Goal: Task Accomplishment & Management: Manage account settings

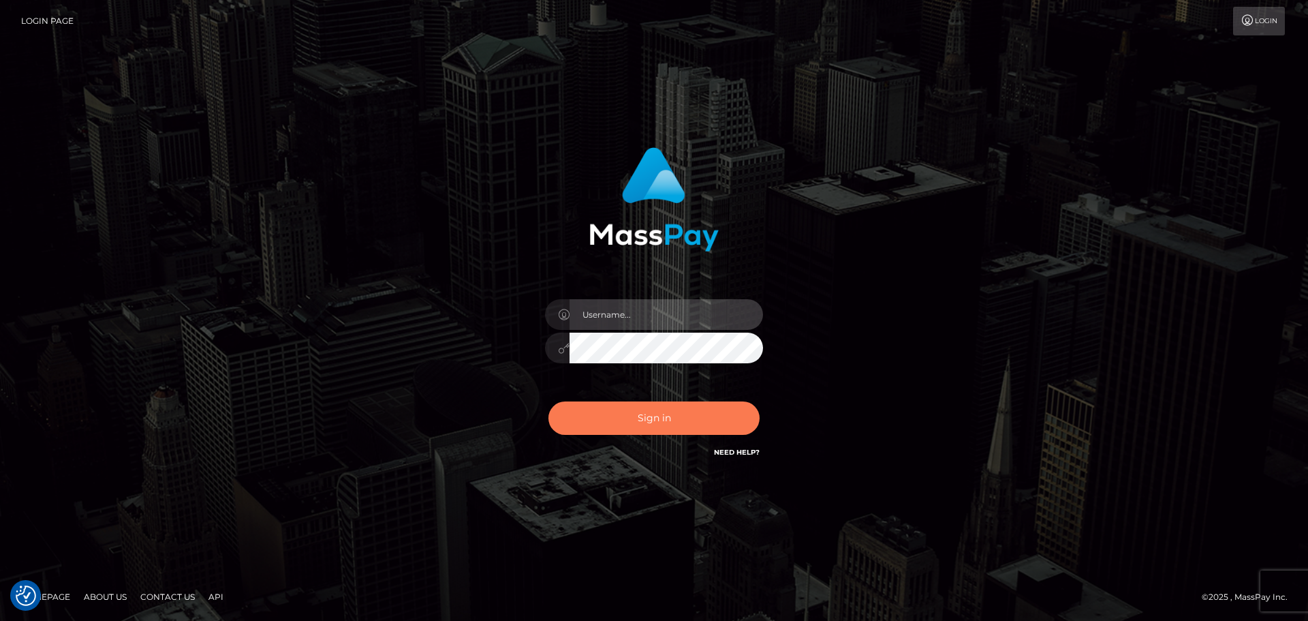
type input "Bedis"
click at [660, 425] on button "Sign in" at bounding box center [653, 417] width 211 height 33
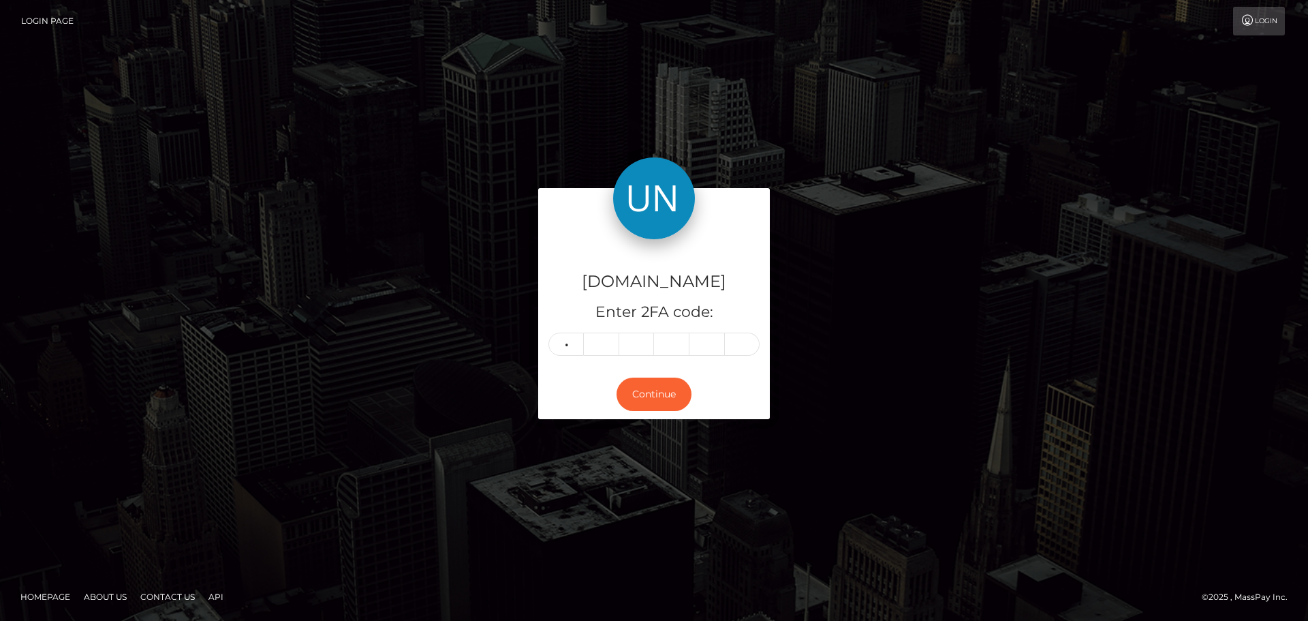
type input "7"
type input "1"
type input "5"
type input "0"
type input "5"
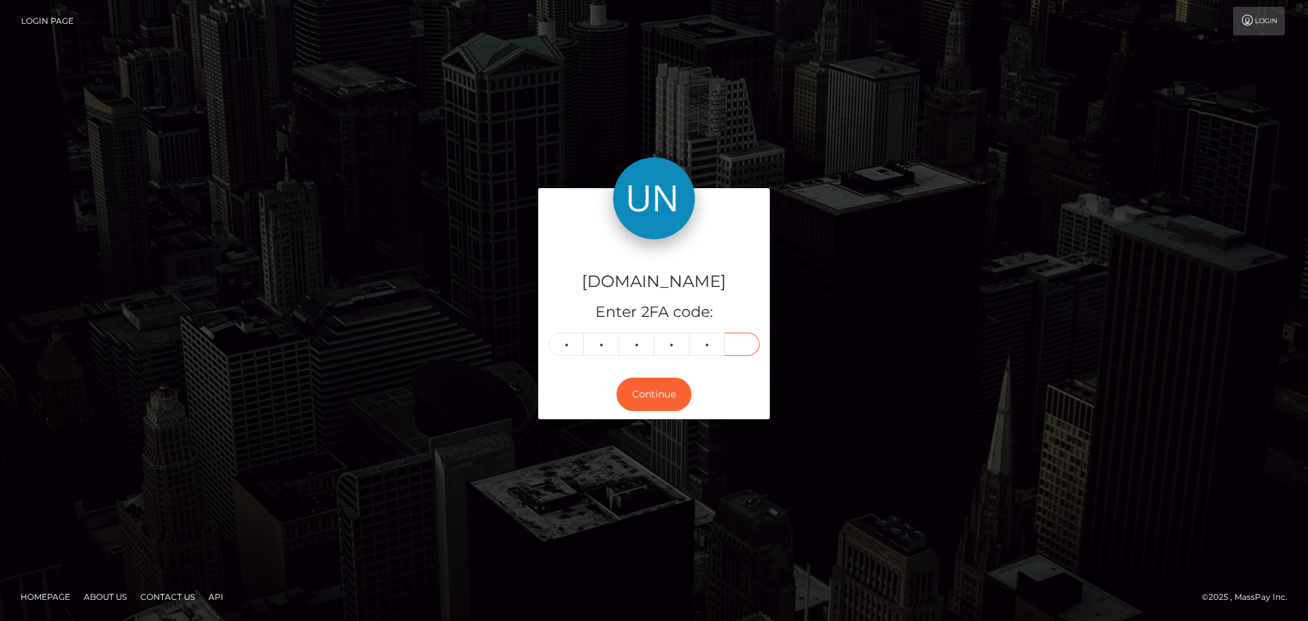
type input "0"
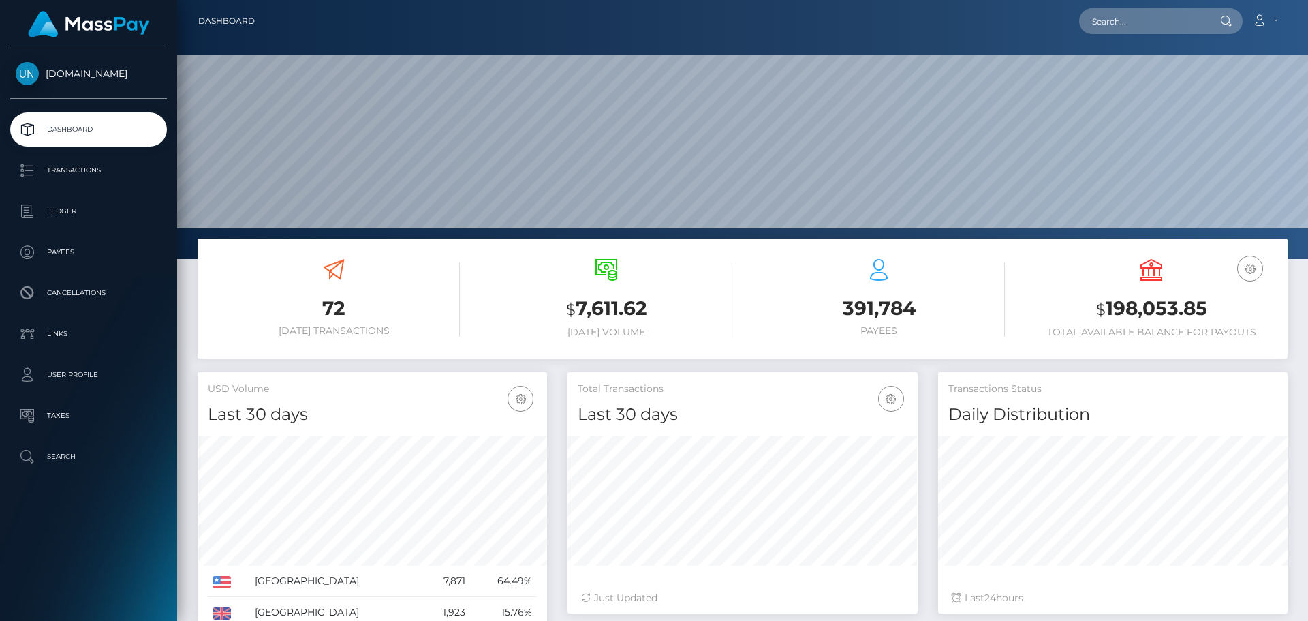
scroll to position [242, 350]
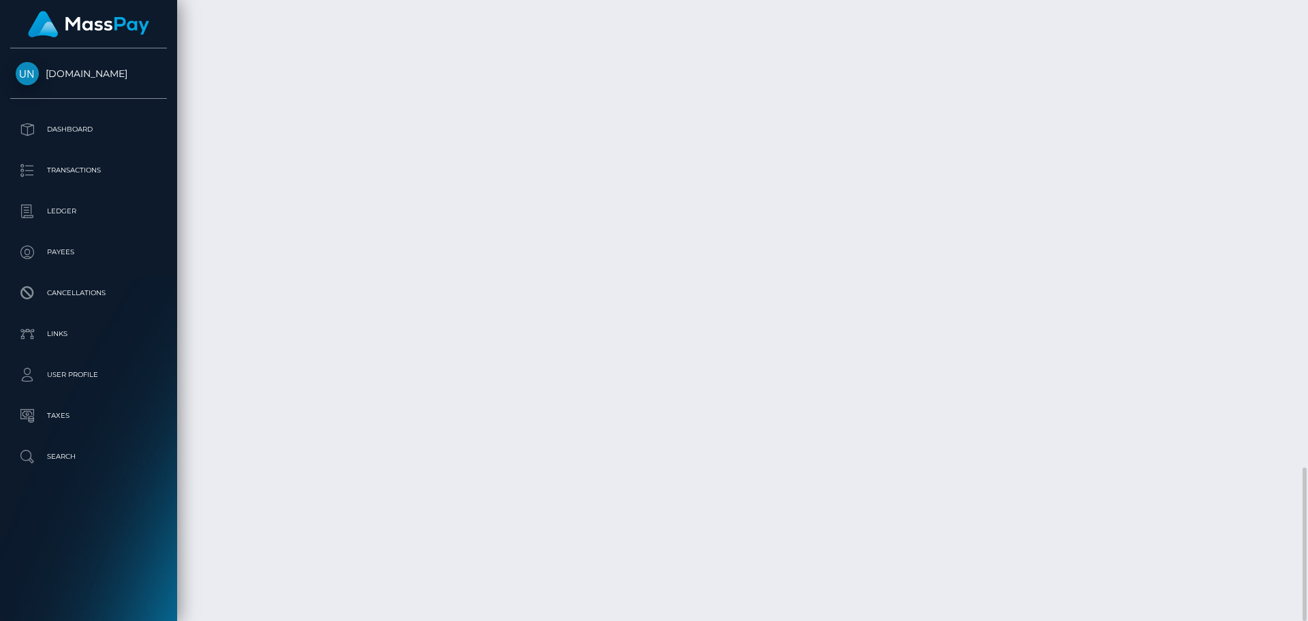
scroll to position [163, 350]
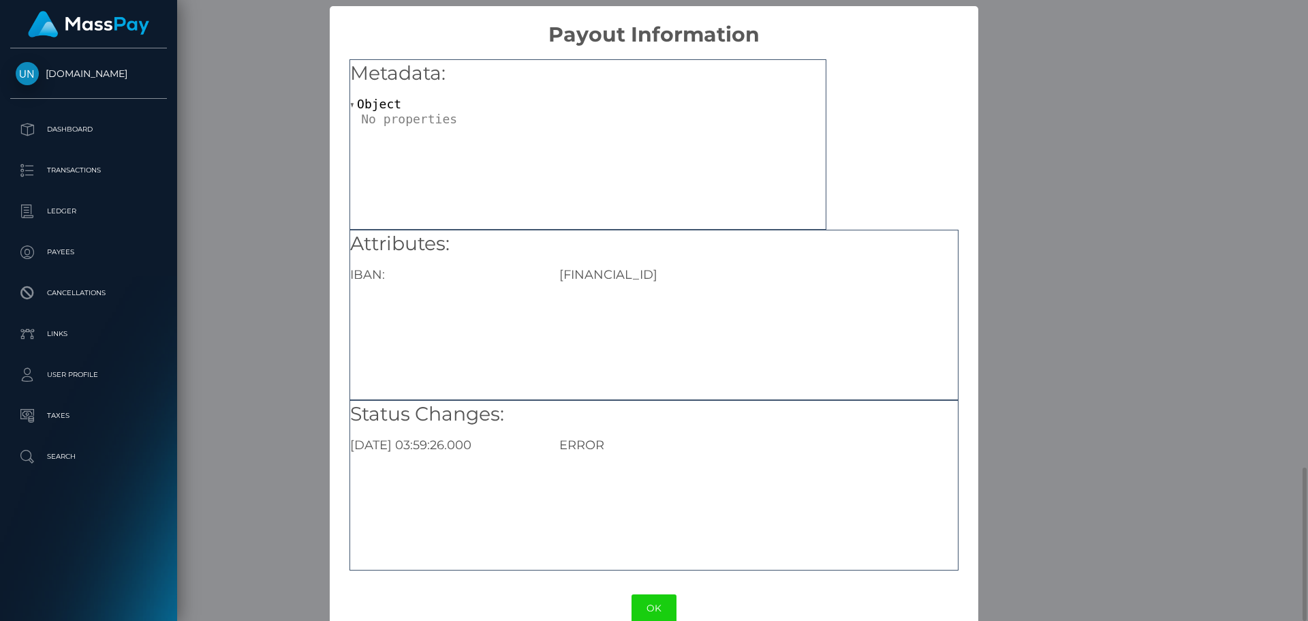
scroll to position [0, 0]
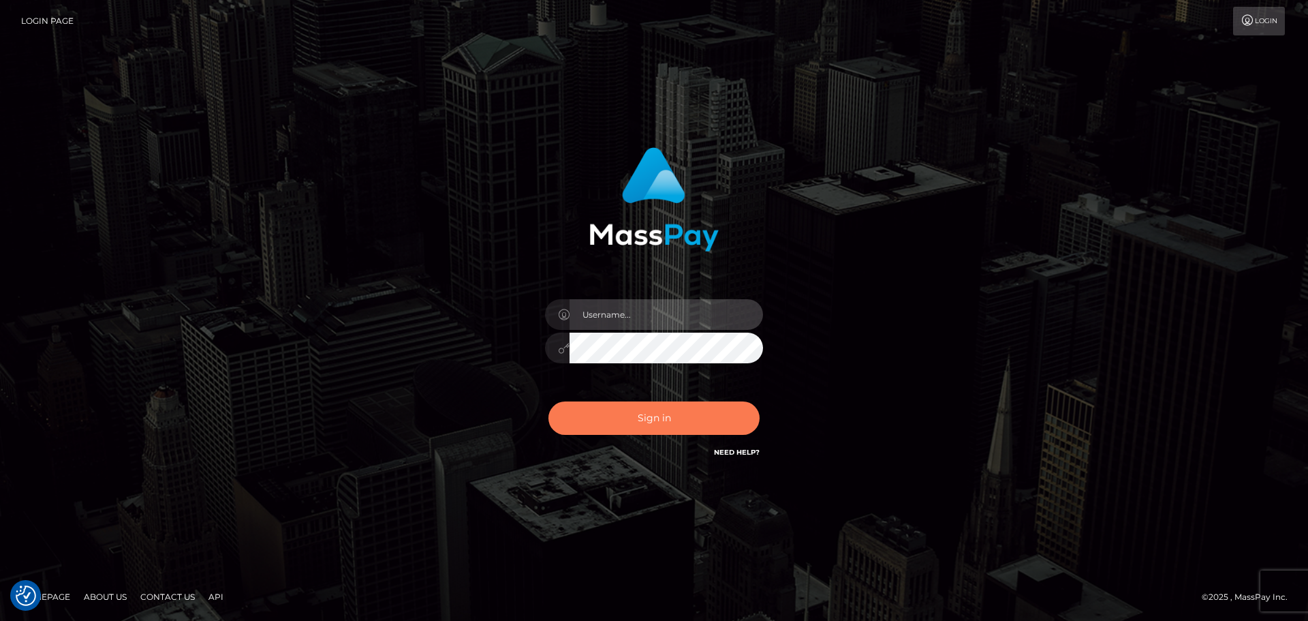
type input "Bedis"
click at [660, 432] on button "Sign in" at bounding box center [653, 417] width 211 height 33
type input "Bedis"
click at [661, 432] on button "Sign in" at bounding box center [653, 417] width 211 height 33
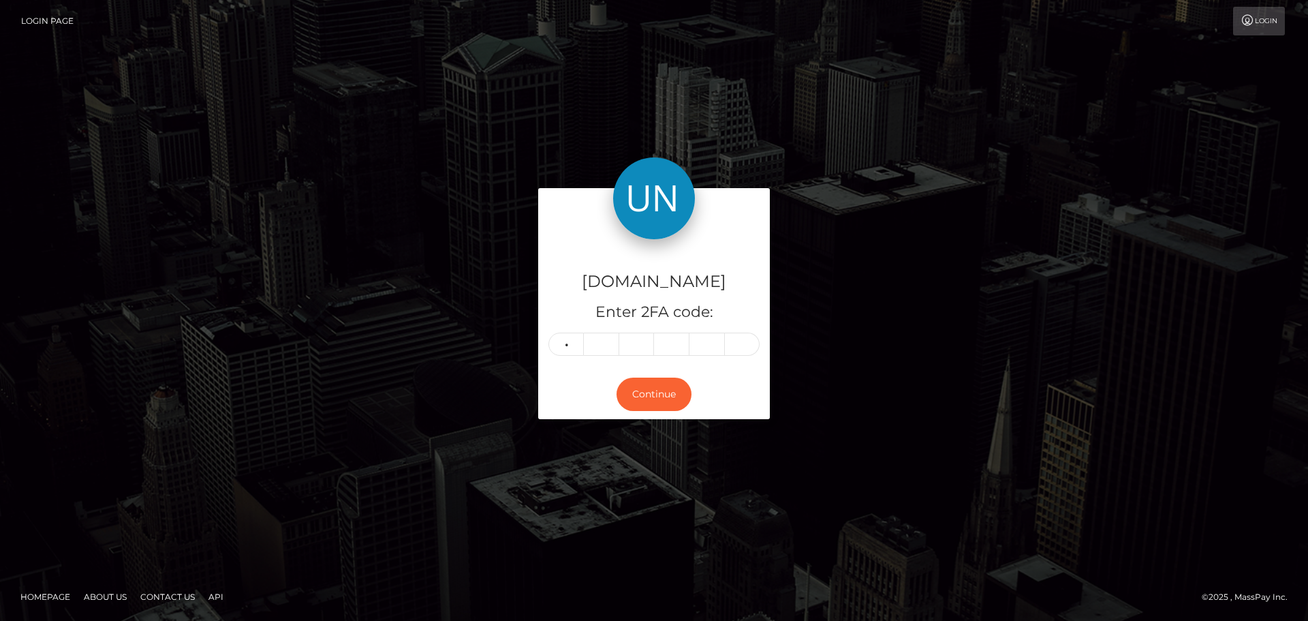
type input "1"
type input "6"
type input "9"
type input "4"
type input "0"
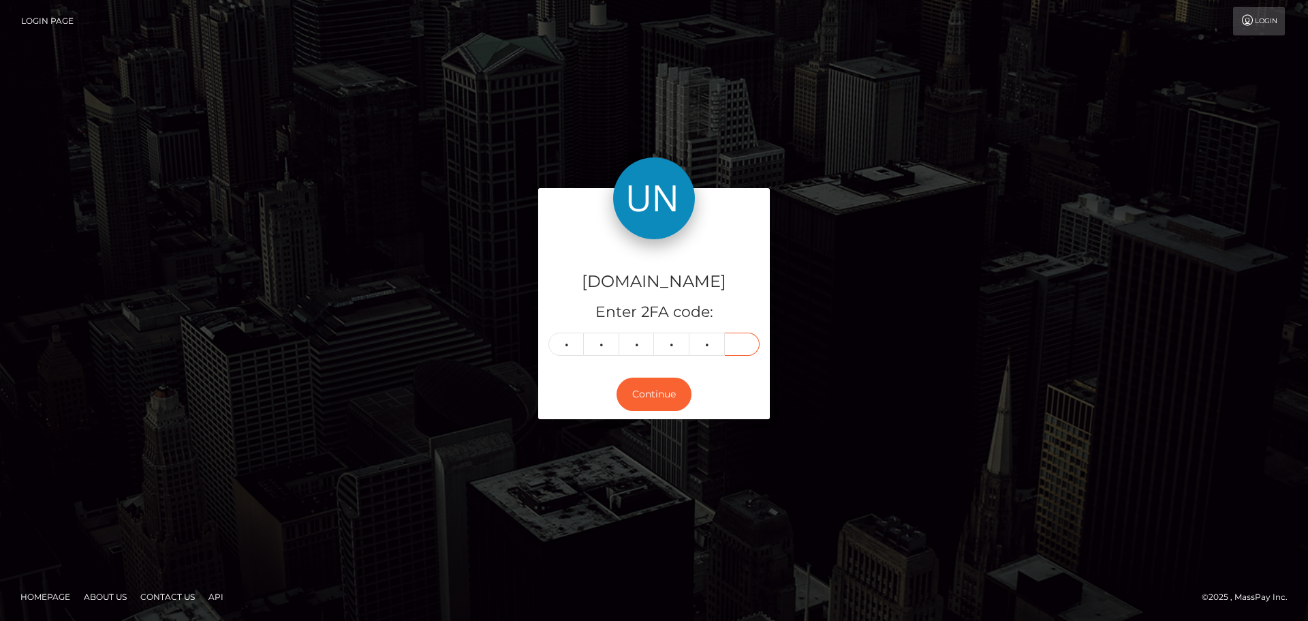
type input "8"
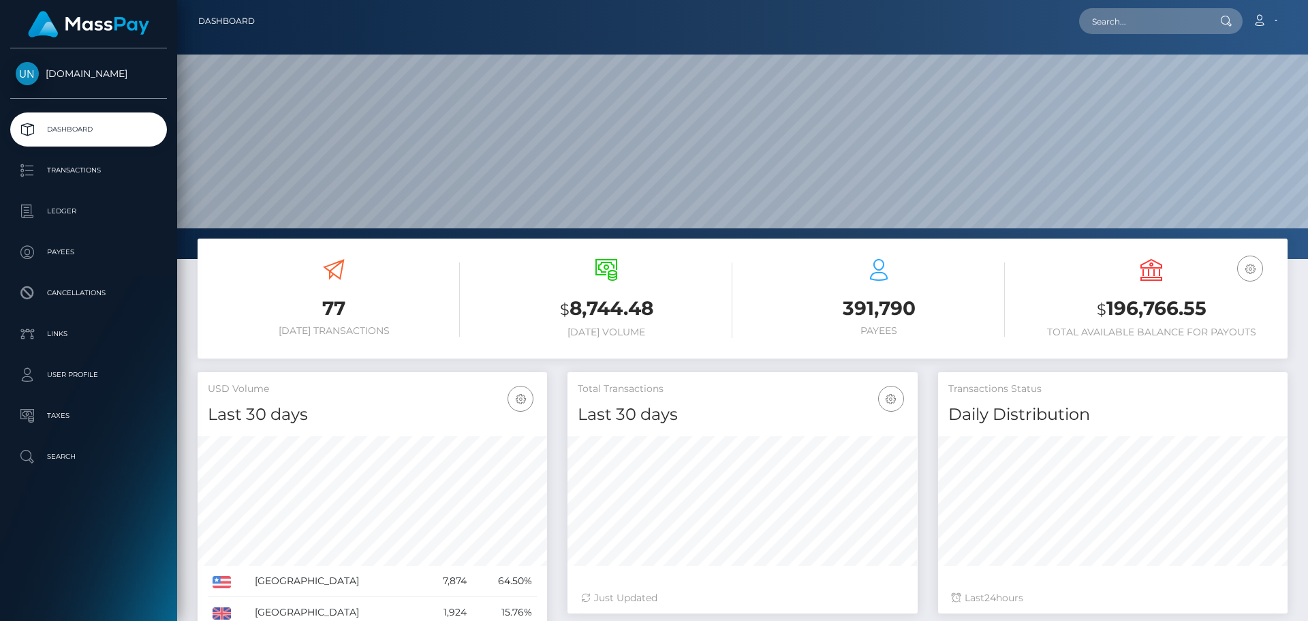
scroll to position [242, 350]
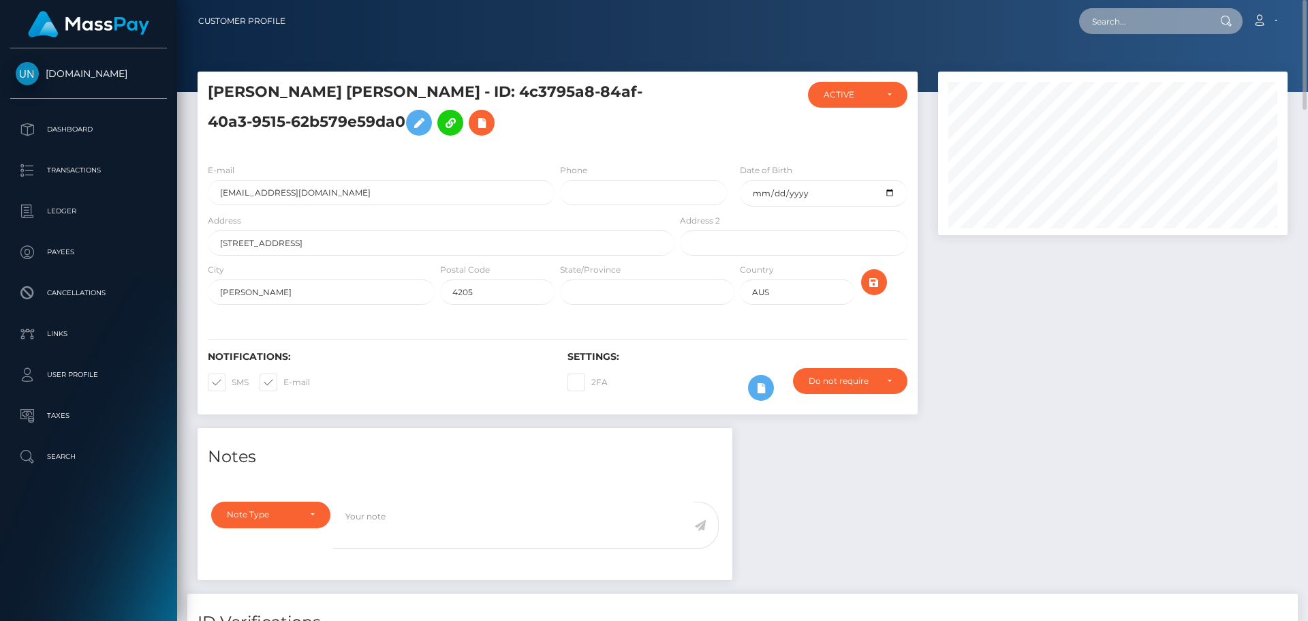
click at [1112, 22] on input "text" at bounding box center [1143, 21] width 128 height 26
paste input "khaitsemoum1@gmail.com"
click at [1182, 28] on input "khaitsemoum1@gmail.com" at bounding box center [1143, 21] width 128 height 26
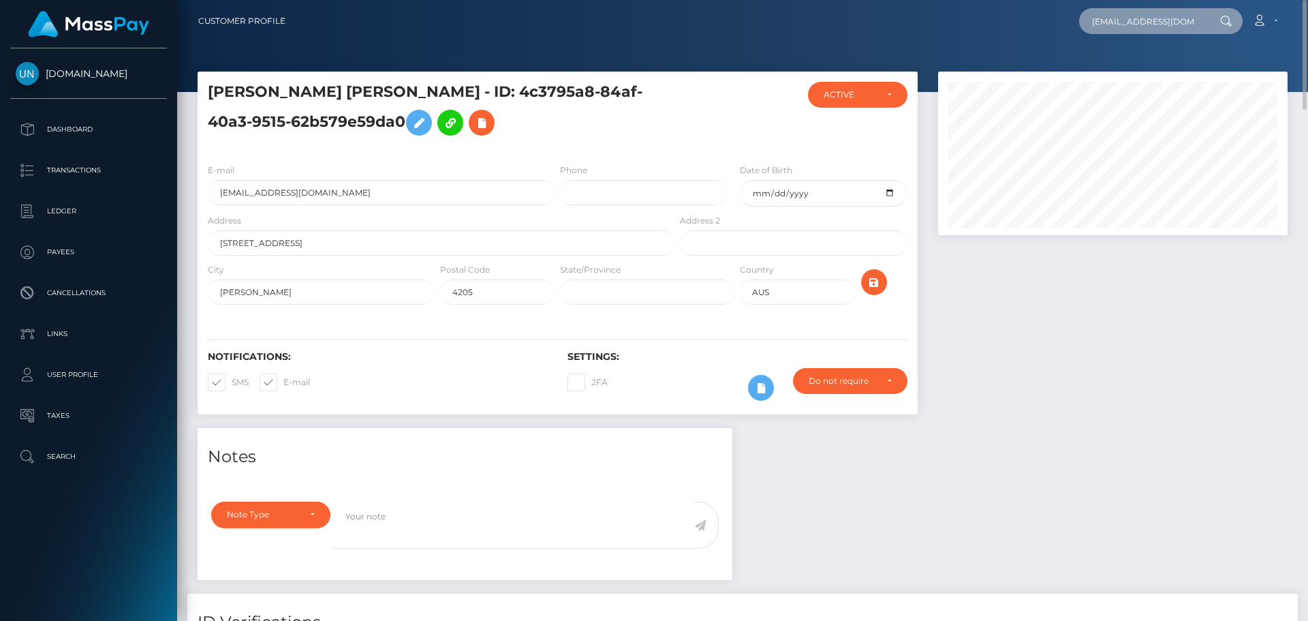
paste input "f8vrmnq8gp@privaterelay.appleid"
type input "f8vrmnq8gp@privaterelay.appleid.com"
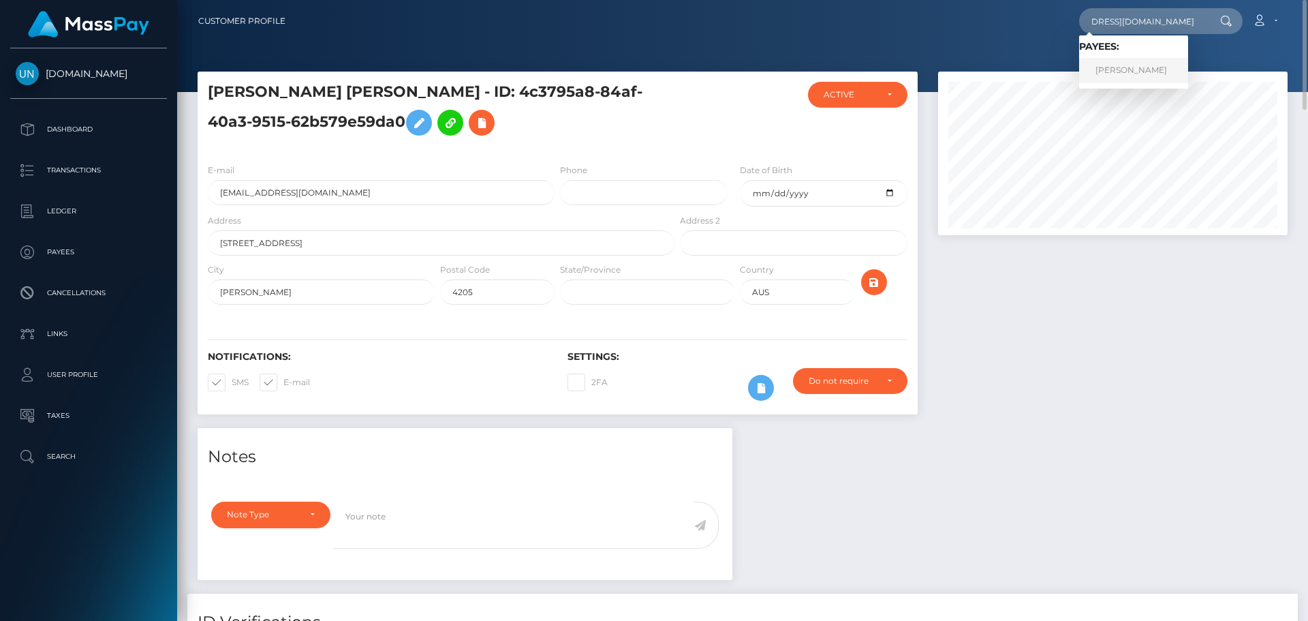
click at [1163, 70] on link "BRAHIM KHAIT SEMOUM" at bounding box center [1133, 70] width 109 height 25
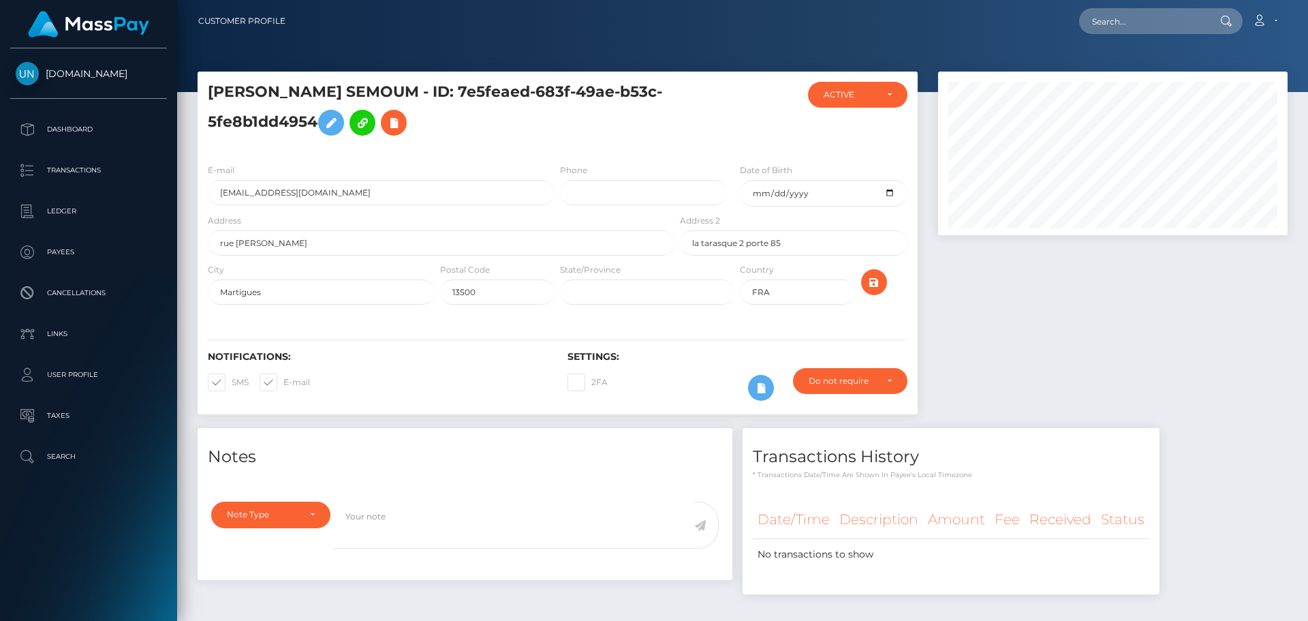
scroll to position [163, 350]
click at [1128, 13] on input "text" at bounding box center [1143, 21] width 128 height 26
paste input "[EMAIL_ADDRESS][DOMAIN_NAME]"
click at [1131, 25] on input "[EMAIL_ADDRESS][DOMAIN_NAME]" at bounding box center [1143, 21] width 128 height 26
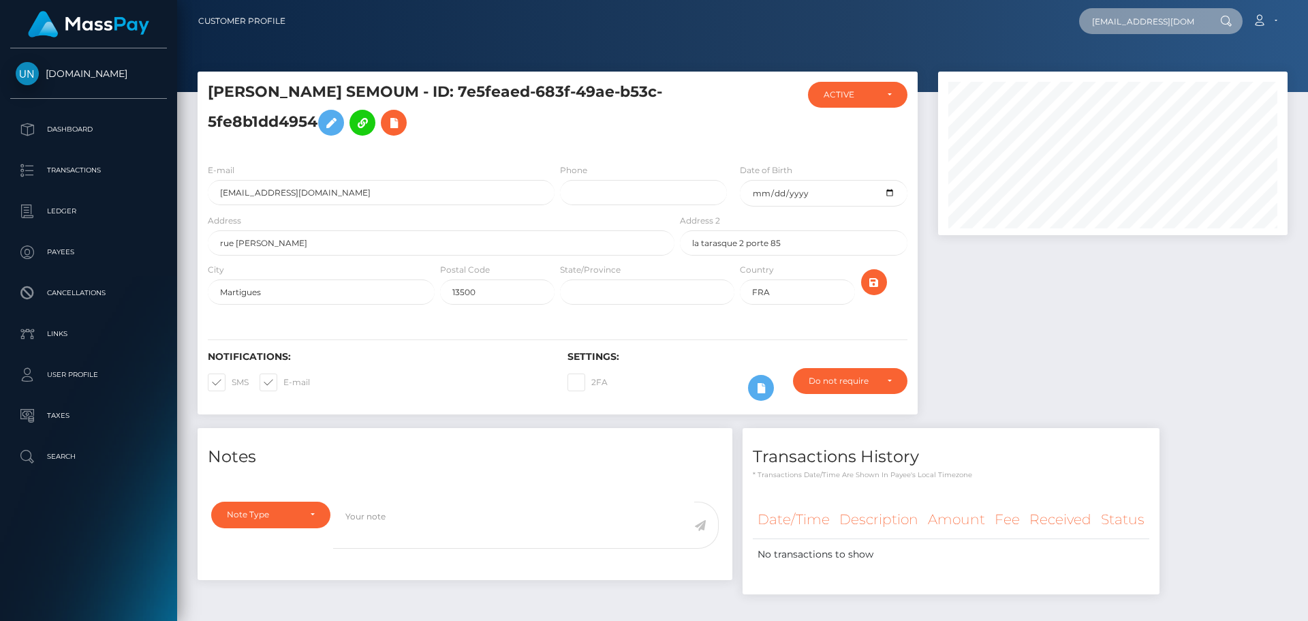
click at [1131, 25] on input "[EMAIL_ADDRESS][DOMAIN_NAME]" at bounding box center [1143, 21] width 128 height 26
paste input "[EMAIL_ADDRESS]"
type input "[EMAIL_ADDRESS][DOMAIN_NAME]"
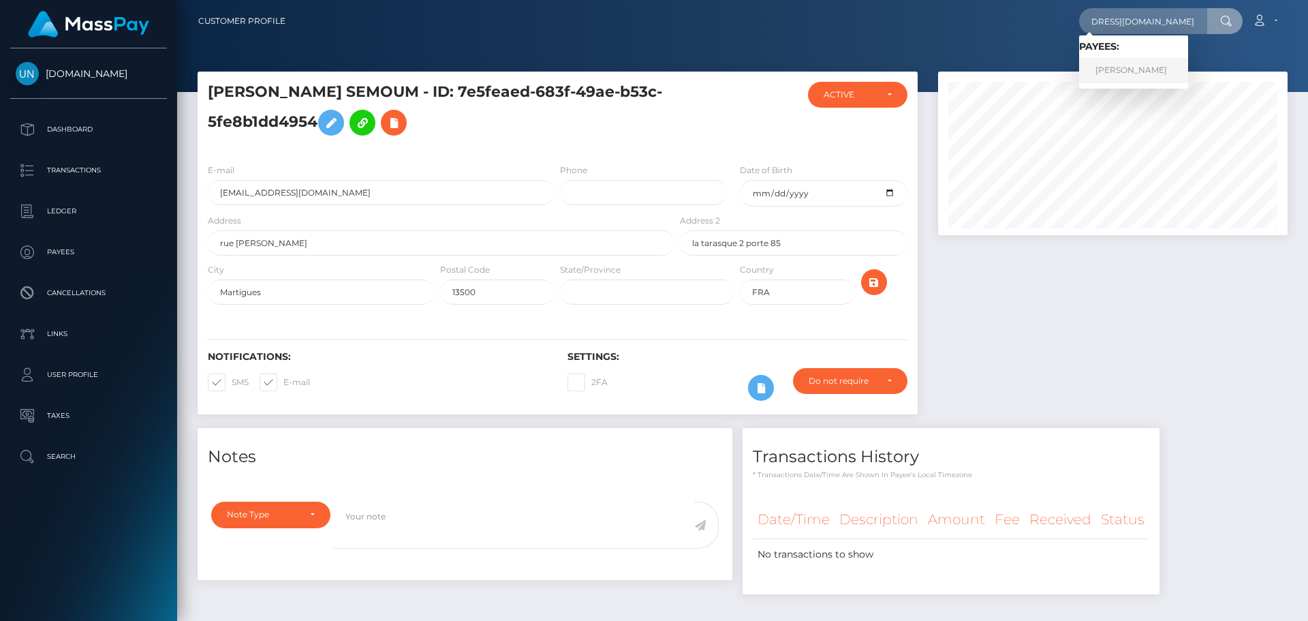
click at [1164, 63] on link "[PERSON_NAME]" at bounding box center [1133, 70] width 109 height 25
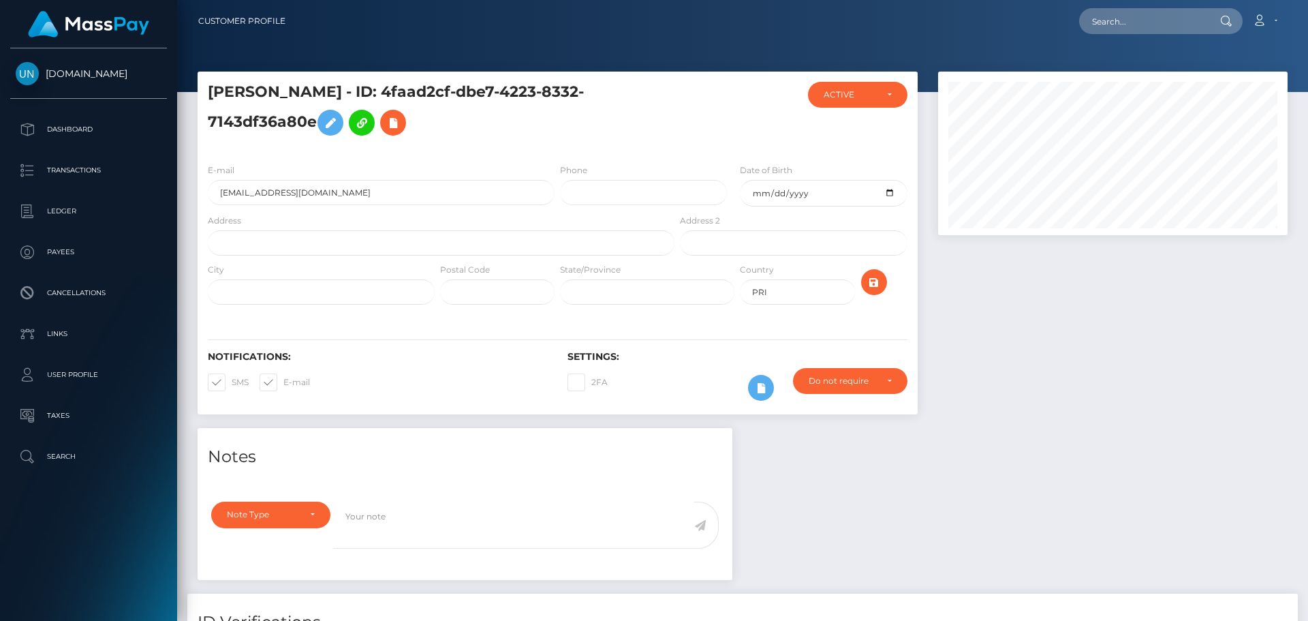
scroll to position [163, 350]
click at [300, 245] on input "text" at bounding box center [441, 242] width 467 height 25
paste input "Jardines de Santa Ana, Street 6 J1, Coamo, PR 00769"
drag, startPoint x: 390, startPoint y: 245, endPoint x: 363, endPoint y: 245, distance: 26.6
click at [363, 245] on input "Jardines de Santa Ana, Street 6 J1, Coamo, PR 00769" at bounding box center [441, 242] width 467 height 25
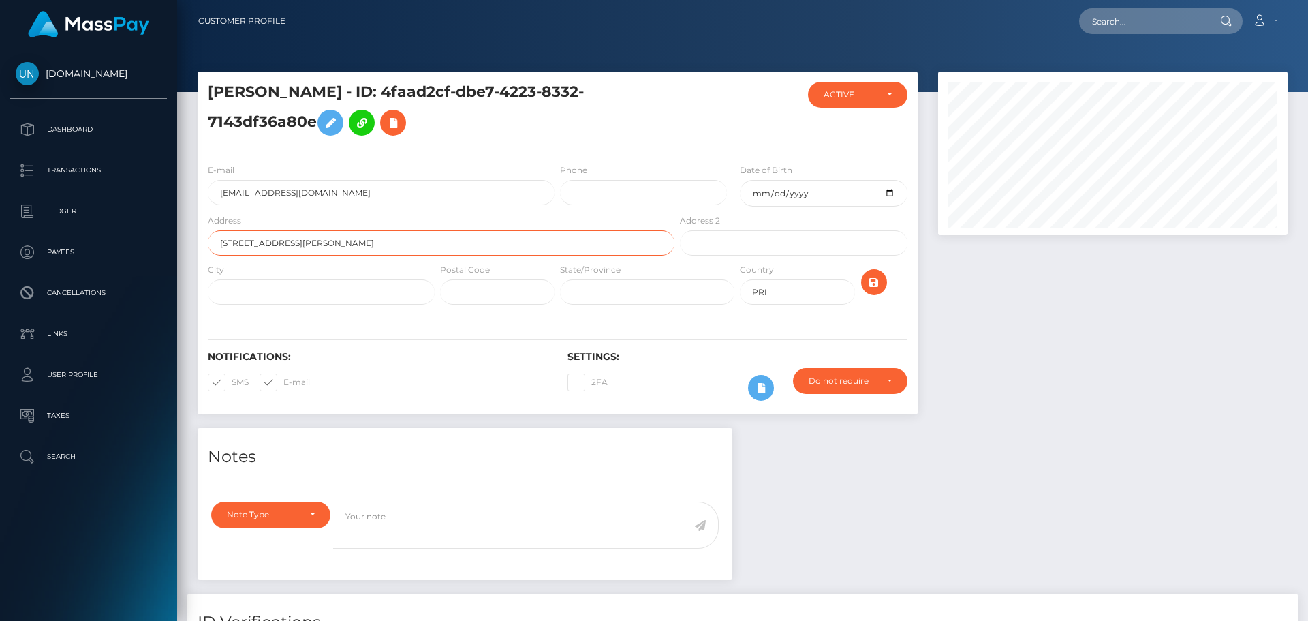
type input "Jardines de Santa Ana, Street 6 J1, , PR 00769"
click at [332, 299] on input "text" at bounding box center [321, 291] width 227 height 25
paste input "Coamo"
type input "coamo"
drag, startPoint x: 405, startPoint y: 243, endPoint x: 379, endPoint y: 245, distance: 25.9
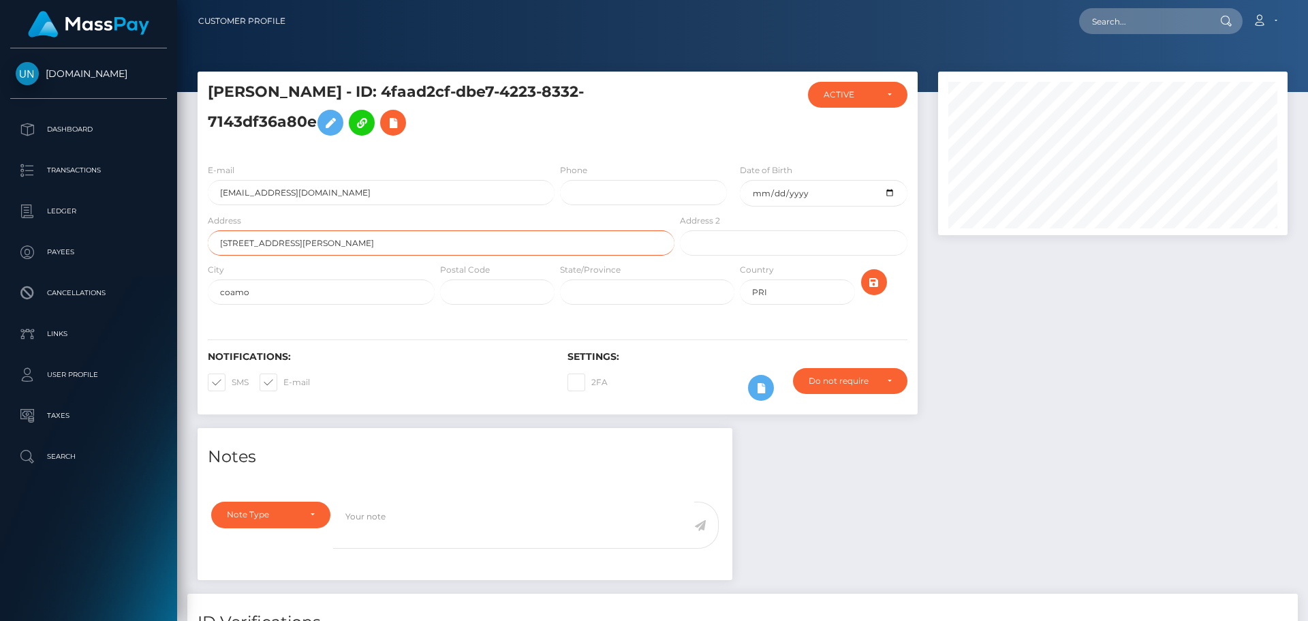
click at [379, 245] on input "Jardines de Santa Ana, Street 6 J1, , PR 00769" at bounding box center [441, 242] width 467 height 25
type input "Jardines de Santa Ana, Street 6 J1, , PR"
click at [454, 295] on input "text" at bounding box center [497, 291] width 114 height 25
paste input "00769"
type input "00769"
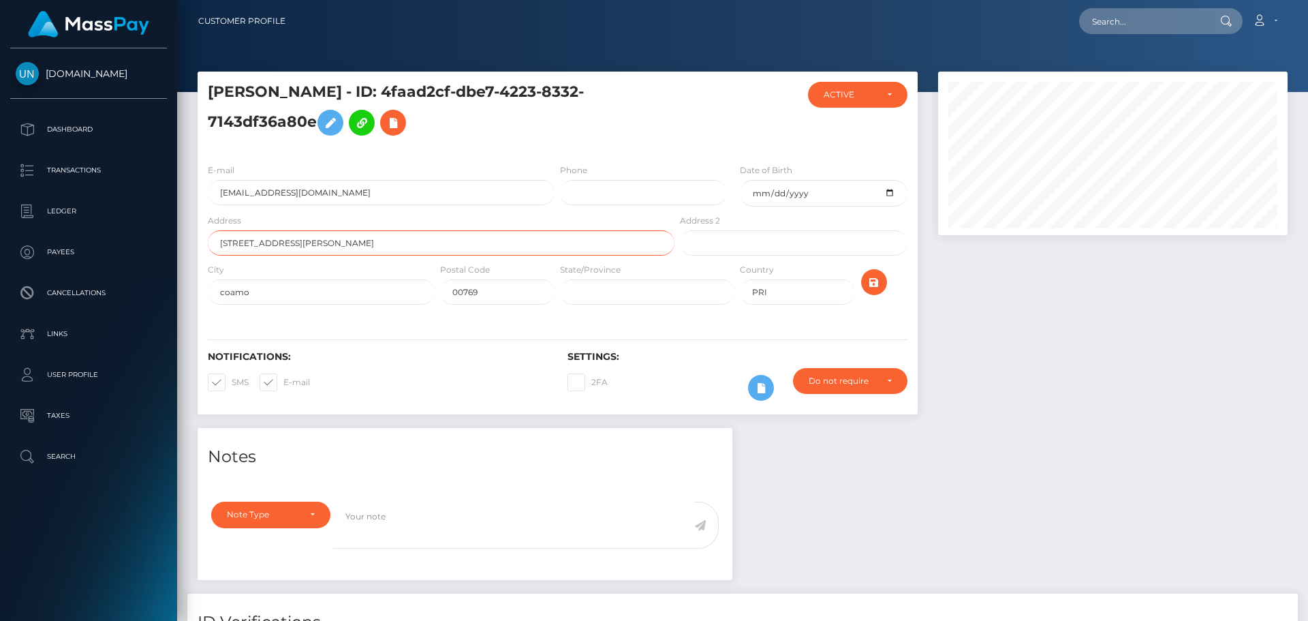
drag, startPoint x: 400, startPoint y: 245, endPoint x: 358, endPoint y: 246, distance: 41.6
click at [358, 246] on input "Jardines de Santa Ana, Street 6 J1, , PR" at bounding box center [441, 242] width 467 height 25
type input "Jardines de Santa Ana, Street 6 J1"
click at [877, 280] on icon "submit" at bounding box center [874, 282] width 16 height 17
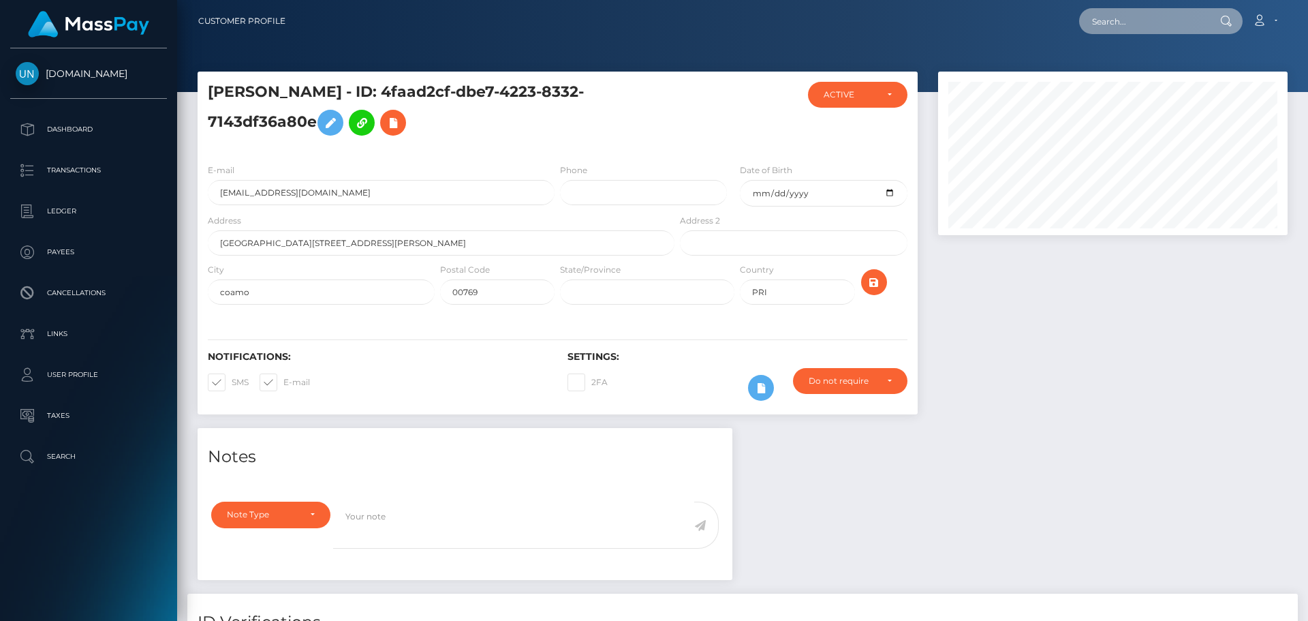
click at [1110, 31] on input "text" at bounding box center [1143, 21] width 128 height 26
paste input "[EMAIL_ADDRESS][DOMAIN_NAME]"
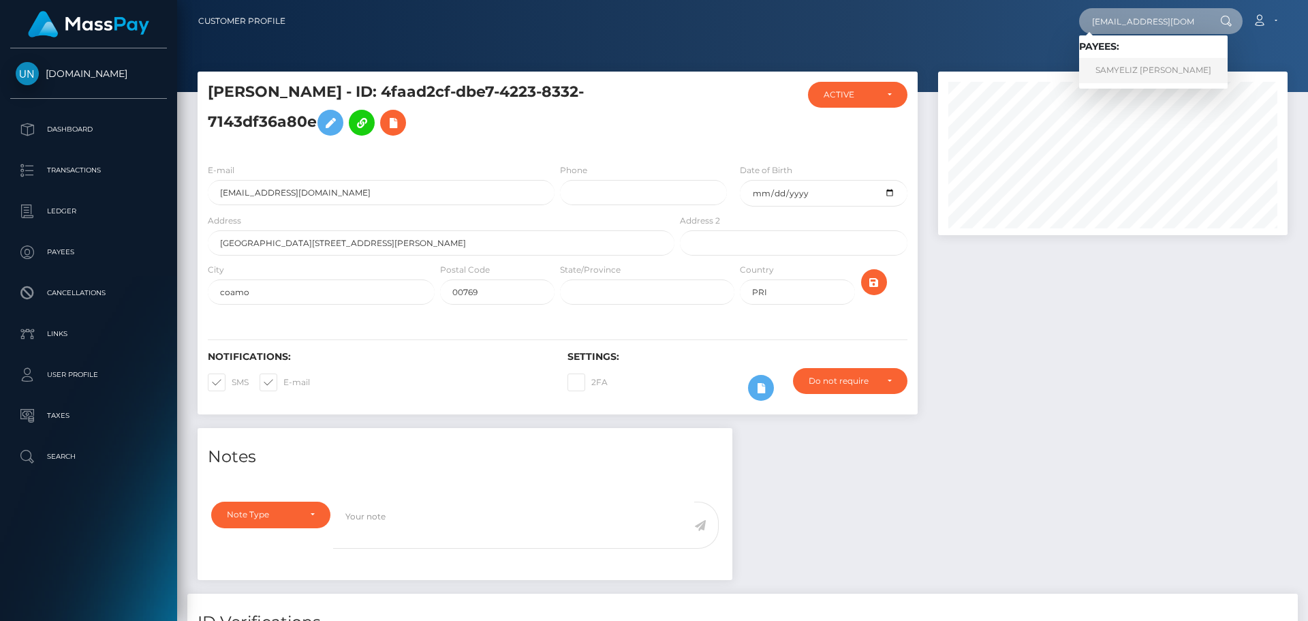
type input "[EMAIL_ADDRESS][DOMAIN_NAME]"
click at [1147, 75] on link "SAMYELIZ [PERSON_NAME]" at bounding box center [1153, 70] width 149 height 25
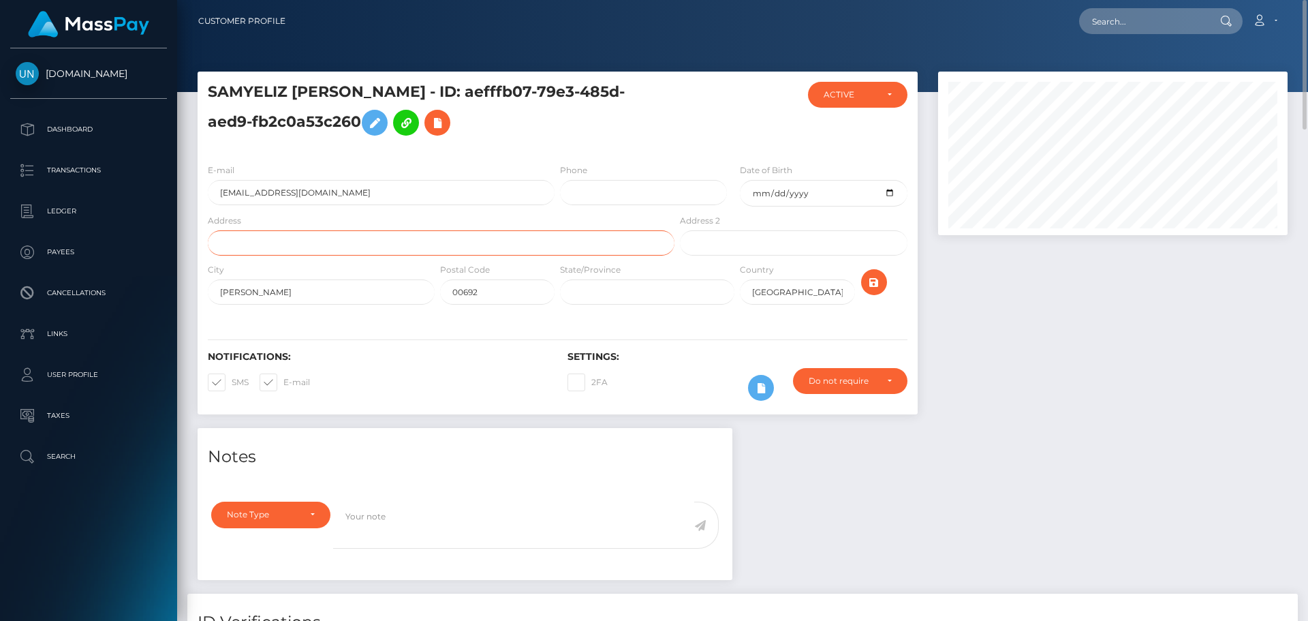
click at [334, 246] on input "text" at bounding box center [441, 242] width 467 height 25
paste input "Bo Maricao [PERSON_NAME][STREET_ADDRESS][PERSON_NAME]"
drag, startPoint x: 432, startPoint y: 241, endPoint x: 349, endPoint y: 245, distance: 83.2
click at [349, 245] on input "Bo Maricao [PERSON_NAME][STREET_ADDRESS][PERSON_NAME]" at bounding box center [441, 242] width 467 height 25
type input "Bo Maricao [PERSON_NAME] 677 km2 h9int"
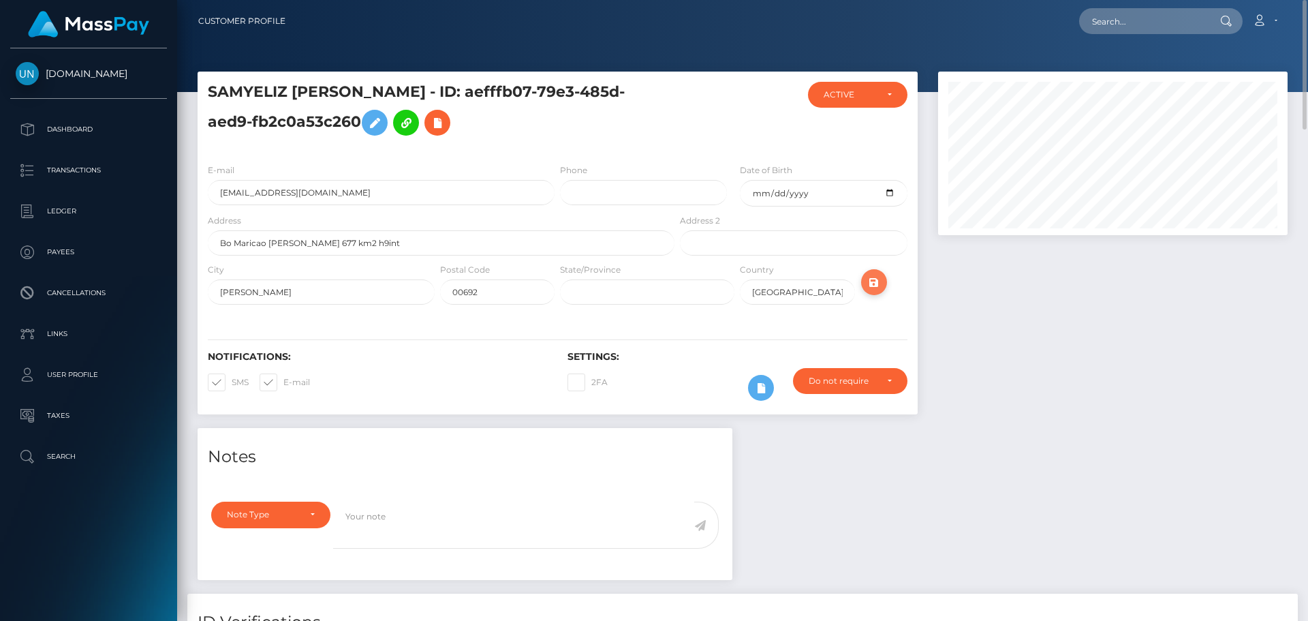
click at [879, 282] on icon "submit" at bounding box center [874, 282] width 16 height 17
